Goal: Task Accomplishment & Management: Manage account settings

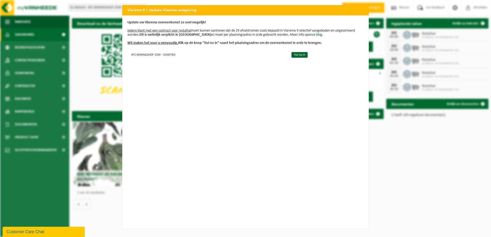
click at [414, 175] on div "Vlarema 9 | Update Vlaamse wetgeving Update uw Vlarema overeenkomst zo snel mog…" at bounding box center [245, 118] width 491 height 237
click at [295, 55] on link "Vul nu in" at bounding box center [299, 55] width 16 height 6
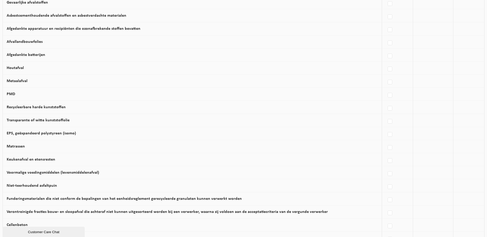
scroll to position [280, 0]
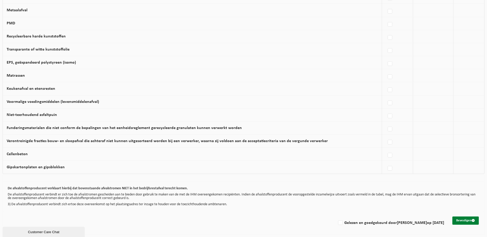
click at [461, 220] on button "Bevestigen" at bounding box center [465, 221] width 26 height 8
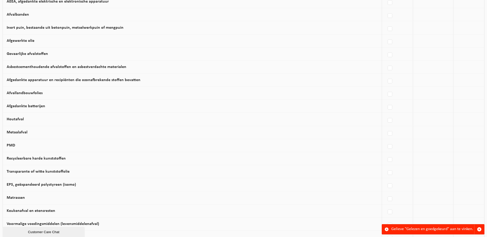
scroll to position [280, 0]
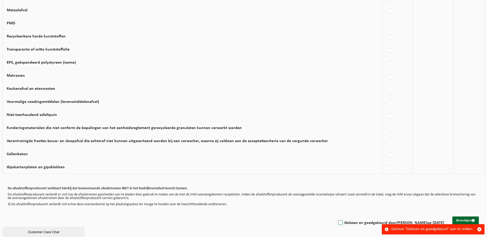
drag, startPoint x: 339, startPoint y: 223, endPoint x: 380, endPoint y: 222, distance: 41.1
click at [343, 223] on label "Gelezen en goedgekeurd door Kris Oversteyns op 25/08/25" at bounding box center [390, 223] width 107 height 8
click at [336, 217] on input "Gelezen en goedgekeurd door Kris Oversteyns op 25/08/25" at bounding box center [336, 216] width 0 height 0
checkbox input "true"
click at [460, 219] on button "Bevestigen" at bounding box center [465, 221] width 26 height 8
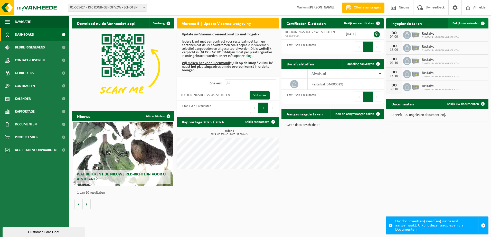
click at [463, 24] on span "Bekijk uw kalender" at bounding box center [465, 23] width 26 height 3
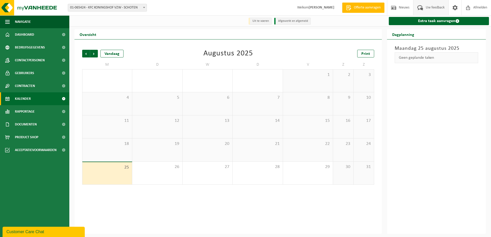
click at [437, 4] on span "Uw feedback" at bounding box center [434, 7] width 21 height 15
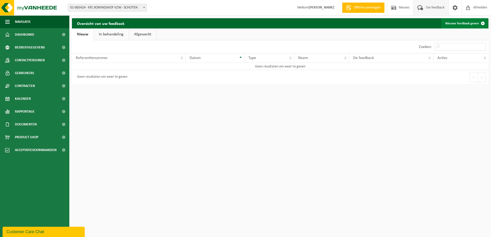
click at [451, 24] on link "Nieuwe feedback geven" at bounding box center [464, 23] width 47 height 10
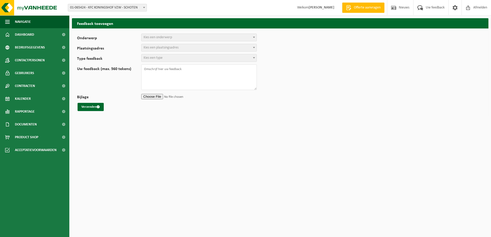
select select
click at [155, 38] on span "Kies een onderwerp" at bounding box center [157, 37] width 28 height 4
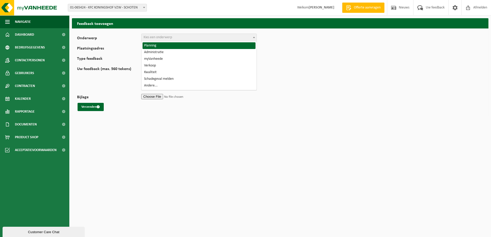
select select "1"
select select
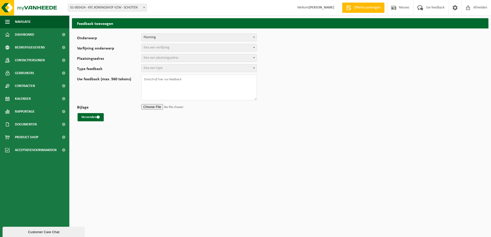
click at [157, 48] on span "Kies een verfijning" at bounding box center [156, 48] width 26 height 4
click at [34, 60] on span "Contactpersonen" at bounding box center [30, 60] width 30 height 13
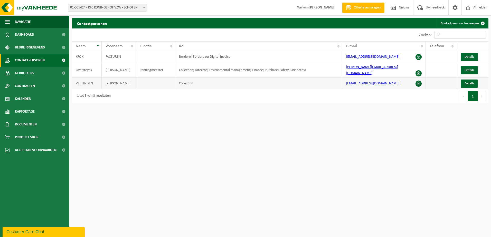
click at [418, 81] on span at bounding box center [418, 84] width 6 height 6
click at [463, 81] on link "Details" at bounding box center [468, 84] width 17 height 8
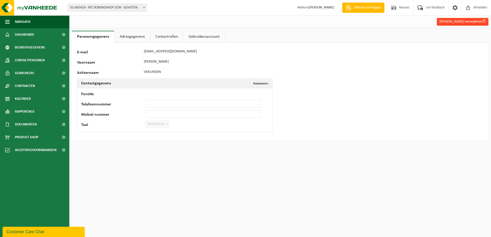
click at [449, 22] on button "Karel Verlinden verwijderen" at bounding box center [462, 22] width 52 height 8
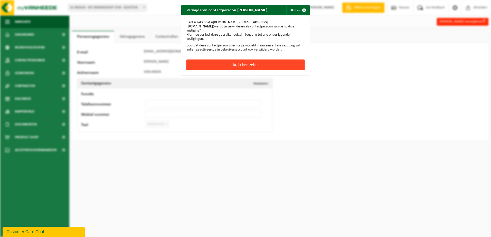
click at [250, 62] on button "Ja, ik ben zeker" at bounding box center [245, 65] width 118 height 11
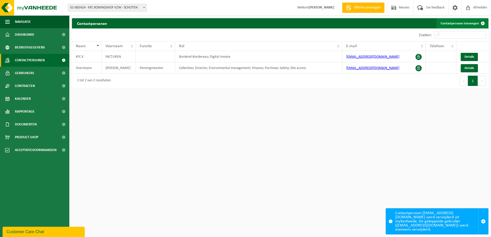
click at [452, 24] on link "Contactpersoon toevoegen" at bounding box center [461, 23] width 51 height 10
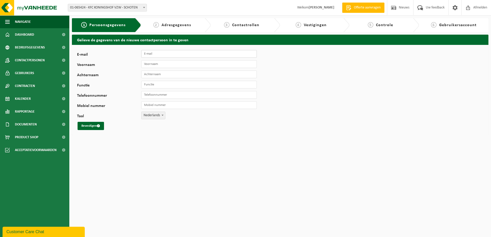
click at [159, 55] on input "E-mail" at bounding box center [198, 54] width 115 height 8
drag, startPoint x: 157, startPoint y: 53, endPoint x: 165, endPoint y: 55, distance: 8.4
click at [157, 53] on input "E-mail" at bounding box center [198, 54] width 115 height 8
paste input "[EMAIL_ADDRESS][DOMAIN_NAME]"
type input "[EMAIL_ADDRESS][DOMAIN_NAME]"
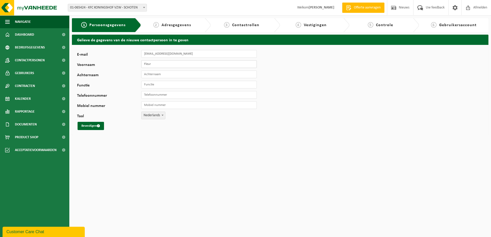
type input "Fleur"
type input "Vanderplancke"
click at [154, 86] on input "Functie" at bounding box center [198, 85] width 115 height 8
type input "Uitbating"
click at [149, 105] on input "Mobiel nummer" at bounding box center [198, 105] width 115 height 8
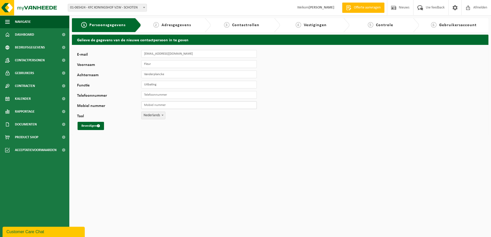
click at [157, 105] on input "Mobiel nummer" at bounding box center [198, 105] width 115 height 8
paste input "[PHONE_NUMBER]"
type input "[PHONE_NUMBER]"
click at [82, 127] on button "Bevestigen" at bounding box center [90, 126] width 26 height 8
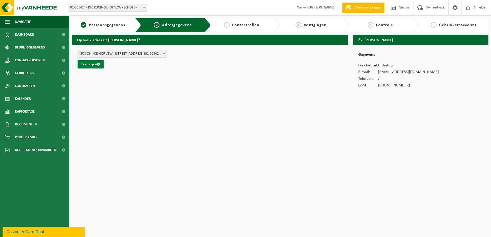
click at [90, 63] on button "Bevestigen" at bounding box center [90, 64] width 26 height 8
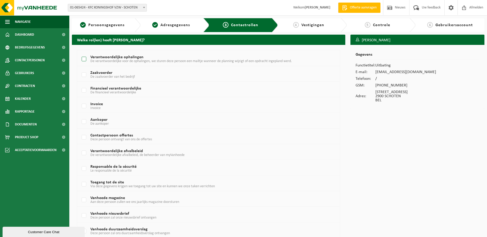
click at [83, 60] on label "Verantwoordelijke ophalingen De verantwoordelijke voor de ophalingen, we sturen…" at bounding box center [198, 59] width 234 height 8
click at [80, 53] on input "Verantwoordelijke ophalingen De verantwoordelijke voor de ophalingen, we sturen…" at bounding box center [80, 53] width 0 height 0
checkbox input "true"
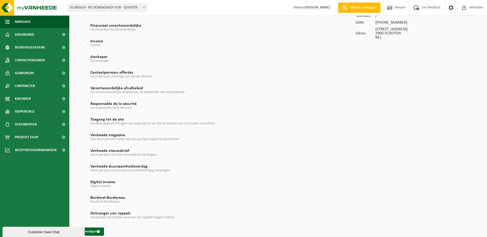
scroll to position [69, 0]
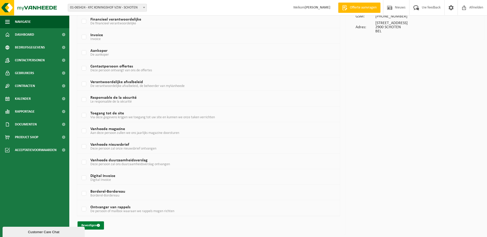
click at [93, 226] on button "Bevestigen" at bounding box center [90, 225] width 26 height 8
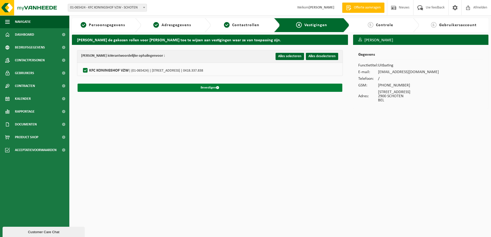
click at [205, 87] on button "Bevestigen" at bounding box center [209, 88] width 265 height 8
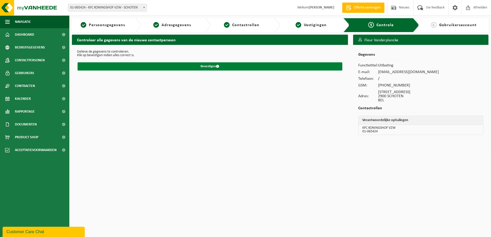
click at [206, 66] on button "Bevestigen" at bounding box center [209, 66] width 265 height 8
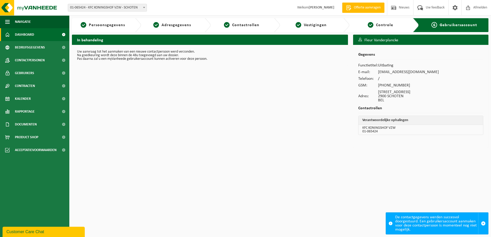
click at [22, 34] on span "Dashboard" at bounding box center [24, 34] width 19 height 13
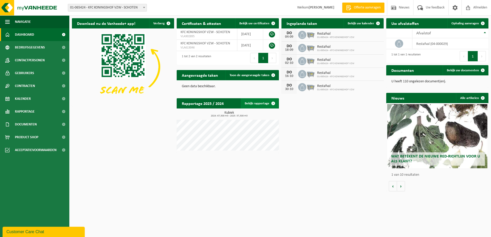
click at [259, 103] on link "Bekijk rapportage" at bounding box center [259, 103] width 38 height 10
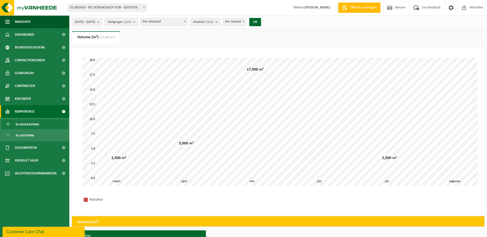
click at [32, 231] on div "Customer Care Chat" at bounding box center [43, 232] width 74 height 6
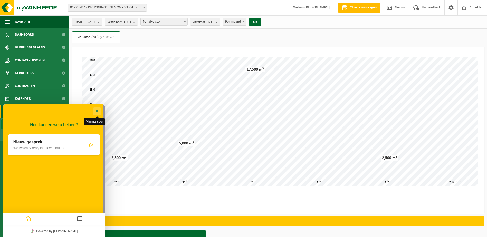
click at [97, 109] on button "Minimaliseer" at bounding box center [97, 112] width 8 height 8
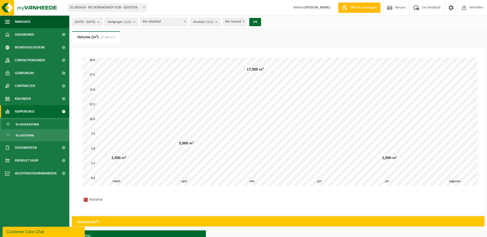
click at [213, 22] on count "(1/1)" at bounding box center [209, 21] width 7 height 3
click at [34, 35] on span "Dashboard" at bounding box center [24, 34] width 19 height 13
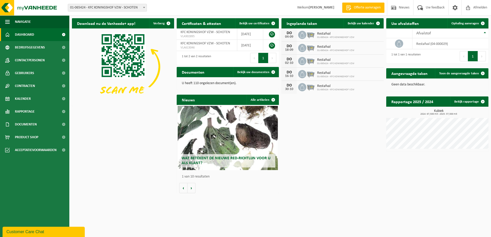
click at [195, 2] on div "Vestiging: 01-065424 - KFC KONINGSHOF VZW - SCHOTEN 01-065424 - KFC KONINGSHOF …" at bounding box center [245, 8] width 491 height 16
